Goal: Task Accomplishment & Management: Use online tool/utility

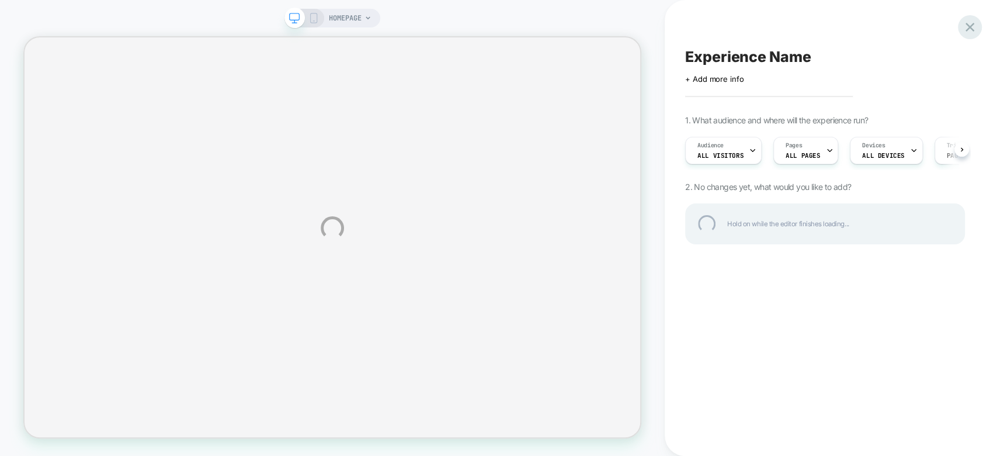
click at [976, 32] on div at bounding box center [970, 27] width 24 height 24
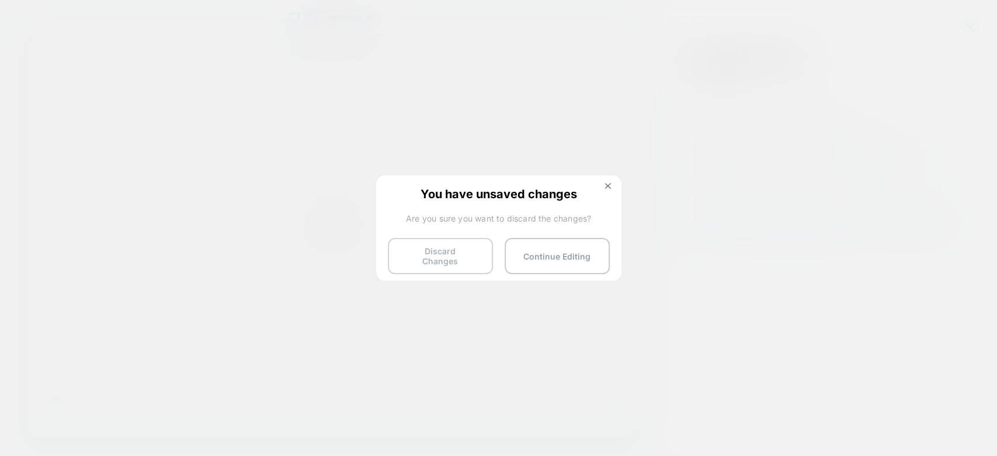
click at [478, 255] on button "Discard Changes" at bounding box center [440, 256] width 105 height 36
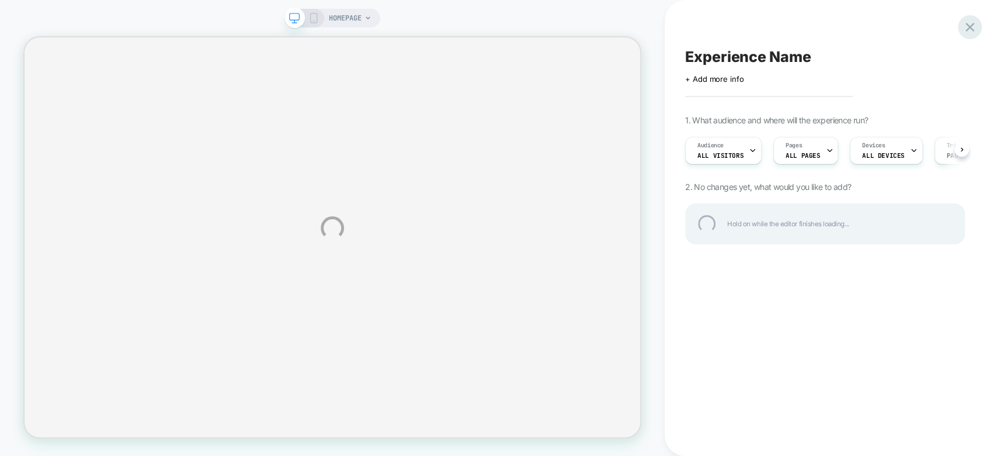
click at [968, 22] on div at bounding box center [970, 27] width 24 height 24
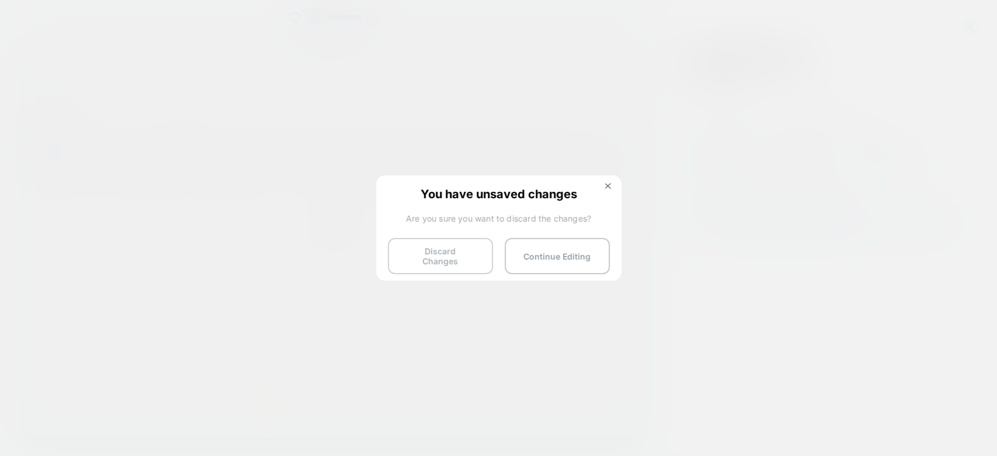
click at [435, 258] on button "Discard Changes" at bounding box center [440, 256] width 105 height 36
